Goal: Use online tool/utility

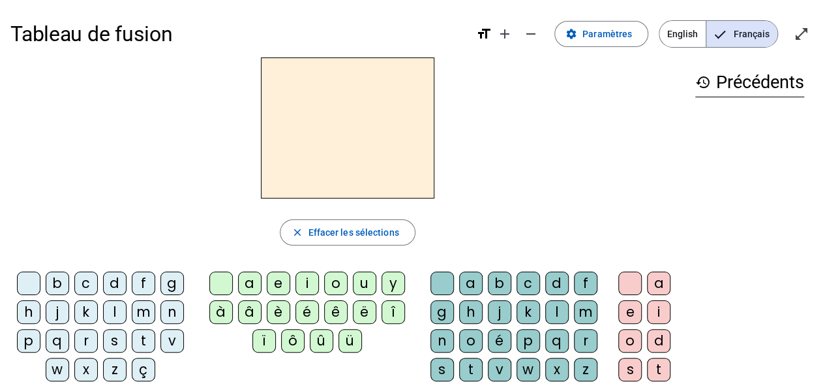
click at [348, 284] on letter-bubble "o" at bounding box center [338, 285] width 29 height 29
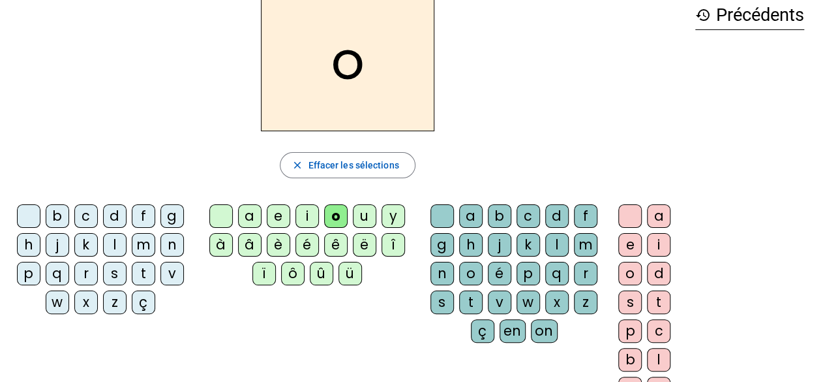
click at [63, 273] on div "q" at bounding box center [57, 273] width 23 height 23
click at [361, 208] on div "u" at bounding box center [364, 215] width 23 height 23
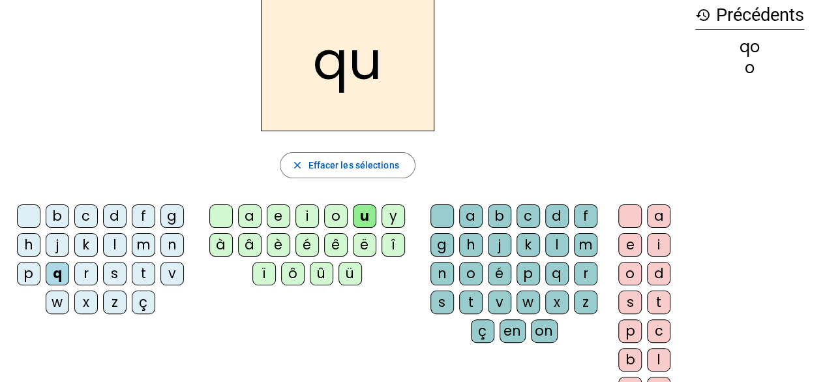
click at [655, 239] on div "i" at bounding box center [658, 244] width 23 height 23
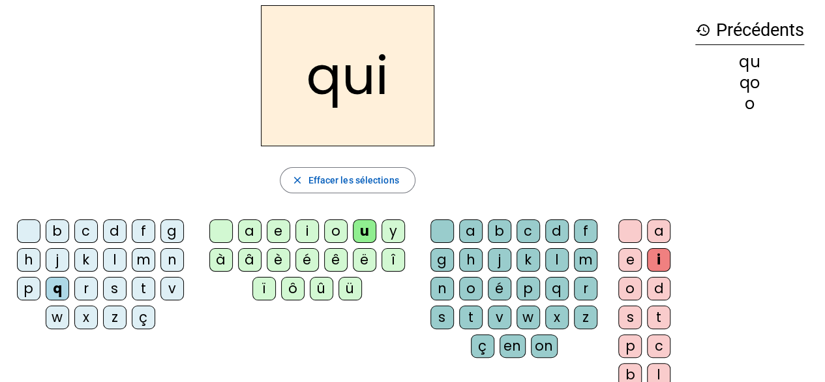
scroll to position [52, 0]
click at [112, 290] on div "s" at bounding box center [114, 288] width 23 height 23
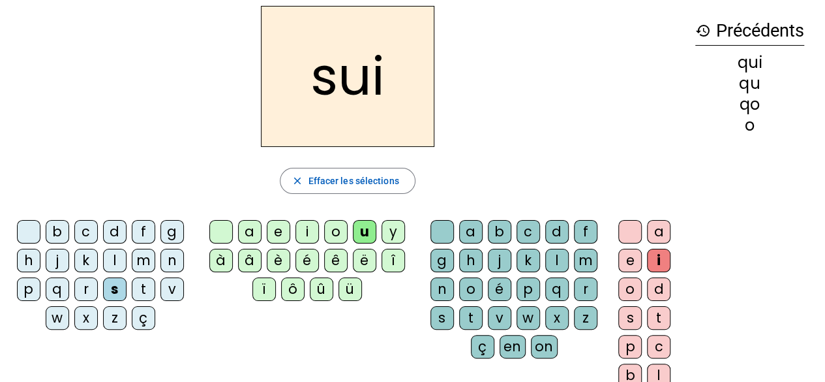
click at [364, 237] on div "u" at bounding box center [364, 231] width 23 height 23
click at [364, 233] on div "u" at bounding box center [364, 231] width 23 height 23
click at [337, 229] on div "o" at bounding box center [335, 231] width 23 height 23
click at [367, 233] on div "u" at bounding box center [364, 231] width 23 height 23
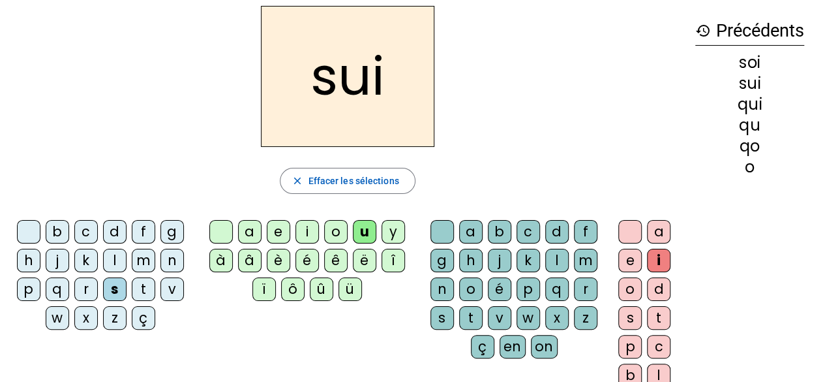
click at [361, 228] on div "u" at bounding box center [364, 231] width 23 height 23
click at [112, 291] on div "s" at bounding box center [114, 288] width 23 height 23
click at [363, 221] on div "u" at bounding box center [364, 231] width 23 height 23
click at [339, 182] on span "Effacer les sélections" at bounding box center [353, 181] width 91 height 16
